Goal: Navigation & Orientation: Find specific page/section

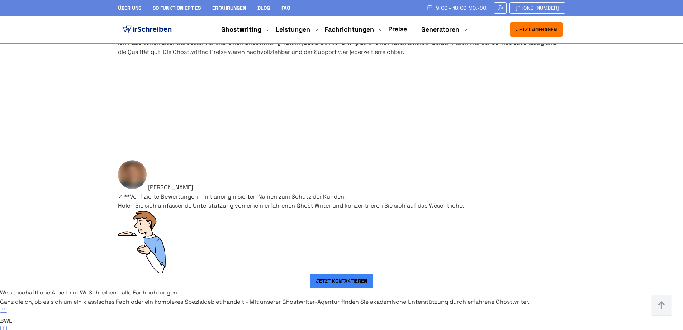
scroll to position [5251, 0]
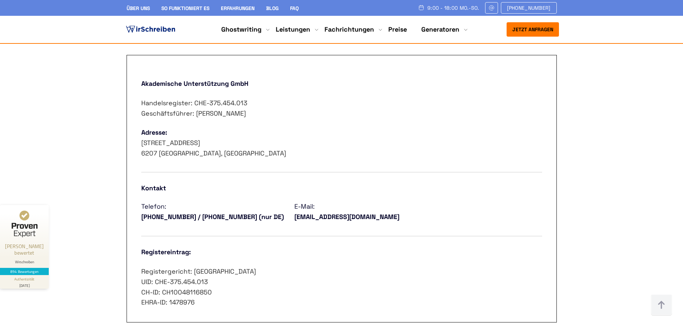
scroll to position [278, 0]
